Goal: Task Accomplishment & Management: Manage account settings

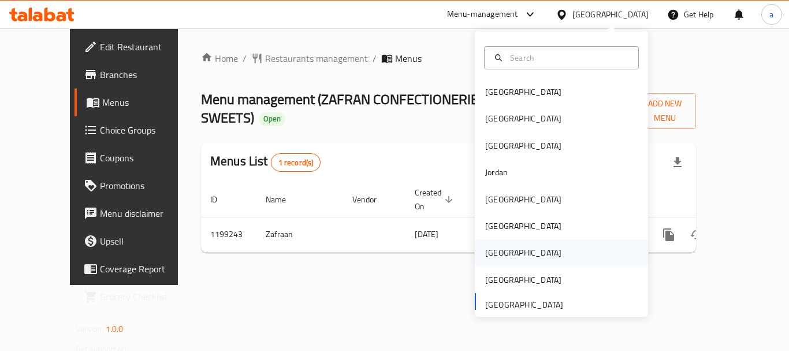
click at [497, 241] on div "[GEOGRAPHIC_DATA]" at bounding box center [523, 252] width 95 height 27
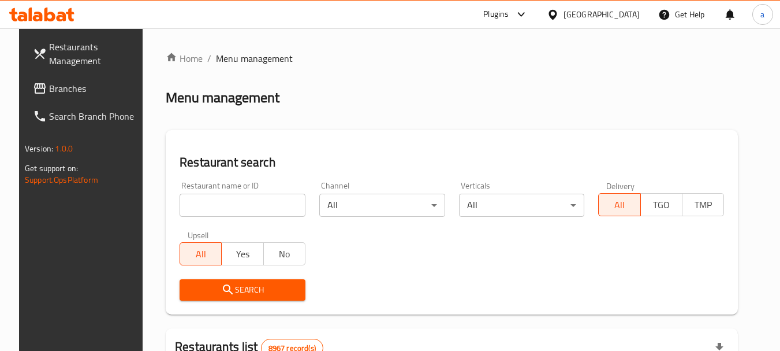
click at [72, 83] on span "Branches" at bounding box center [94, 88] width 91 height 14
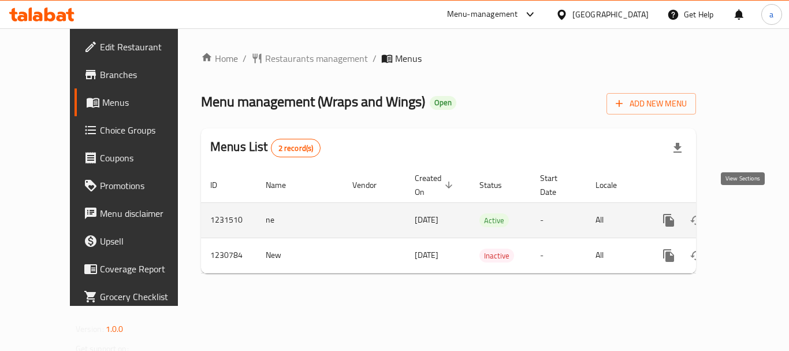
click at [747, 215] on icon "enhanced table" at bounding box center [752, 220] width 10 height 10
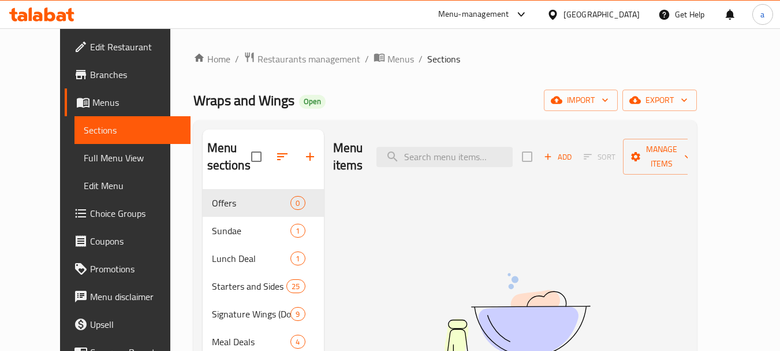
click at [90, 218] on span "Choice Groups" at bounding box center [135, 213] width 91 height 14
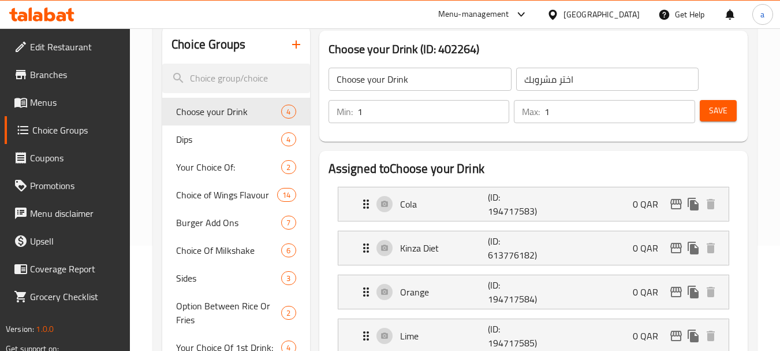
scroll to position [116, 0]
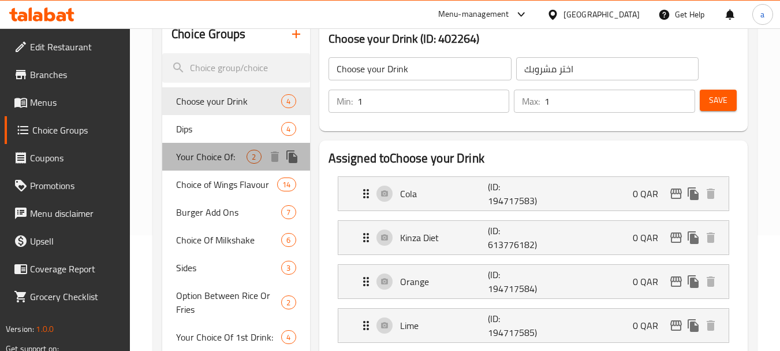
click at [211, 154] on span "Your Choice Of:" at bounding box center [211, 157] width 70 height 14
type input "Your Choice Of:"
type input "إختيارك من:"
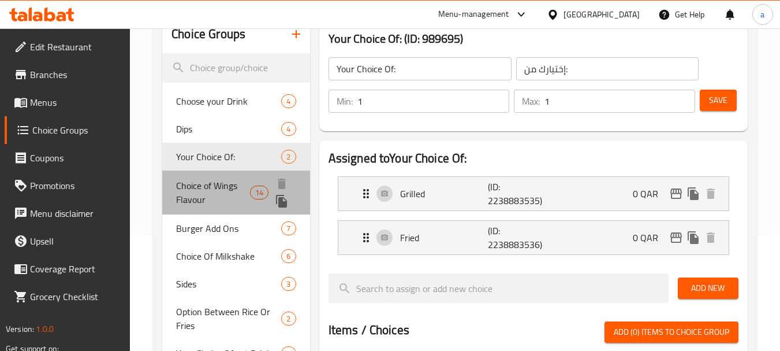
click at [193, 188] on span "Choice of Wings Flavour" at bounding box center [213, 192] width 74 height 28
type input "Choice of Wings Flavour"
type input "اختيار نكهة الأجنحة"
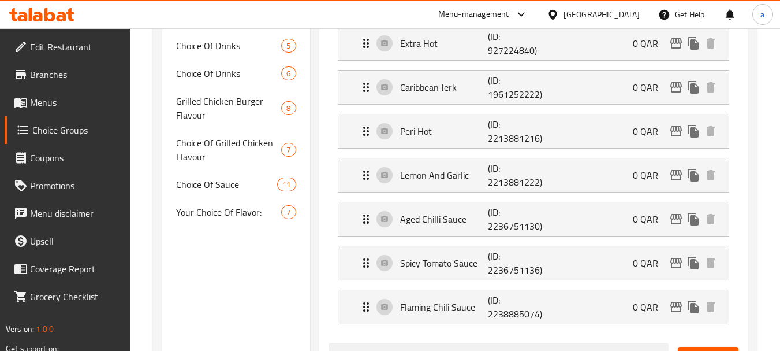
scroll to position [693, 0]
